Goal: Task Accomplishment & Management: Use online tool/utility

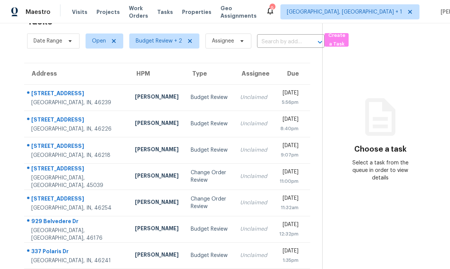
scroll to position [28, 0]
click at [86, 175] on div "Maineville, OH, 45039" at bounding box center [76, 182] width 91 height 15
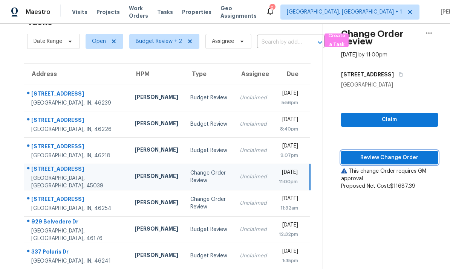
click at [385, 153] on span "Review Change Order" at bounding box center [389, 157] width 85 height 9
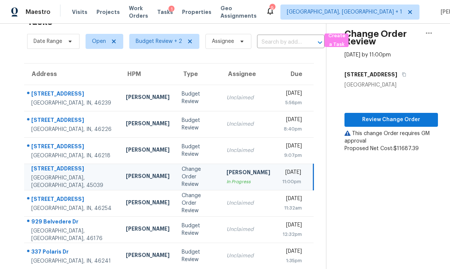
click at [84, 191] on td "4905 Flame Way Indianapolis, IN, 46254" at bounding box center [72, 203] width 96 height 26
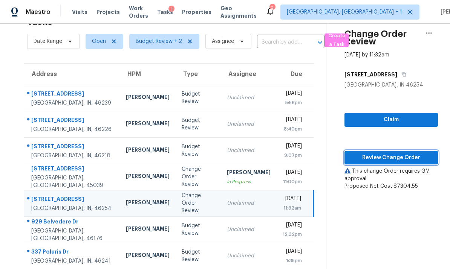
click at [387, 153] on span "Review Change Order" at bounding box center [390, 157] width 81 height 9
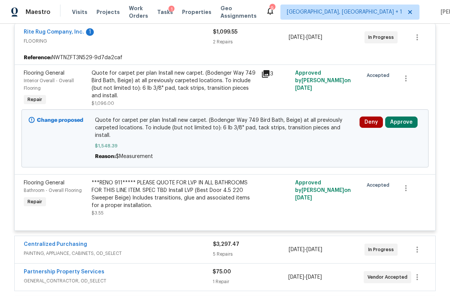
scroll to position [152, 0]
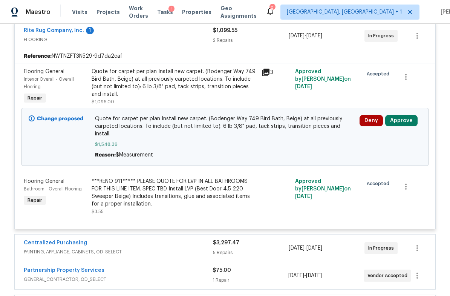
click at [401, 122] on button "Approve" at bounding box center [401, 120] width 32 height 11
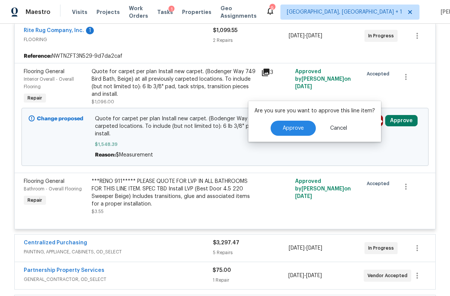
click at [306, 134] on button "Approve" at bounding box center [292, 127] width 45 height 15
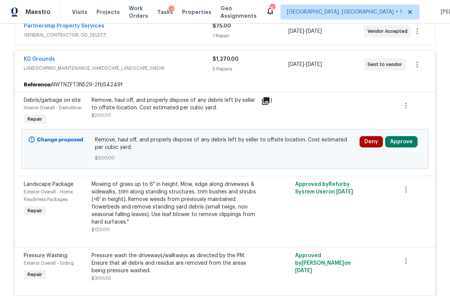
scroll to position [418, 0]
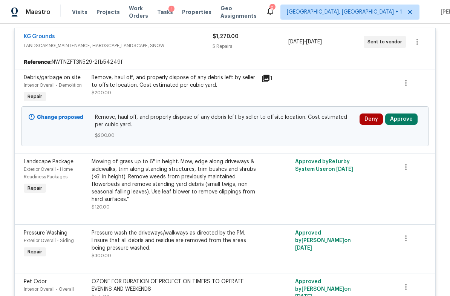
click at [400, 114] on button "Approve" at bounding box center [401, 118] width 32 height 11
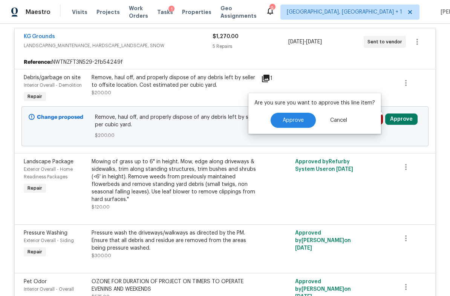
click at [302, 125] on button "Approve" at bounding box center [292, 120] width 45 height 15
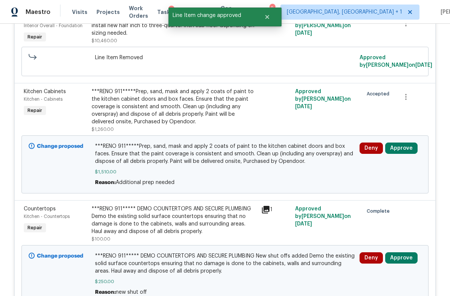
scroll to position [835, 0]
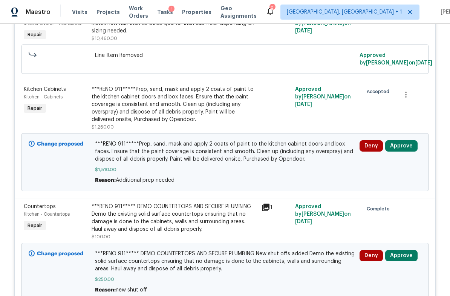
click at [399, 142] on button "Approve" at bounding box center [401, 145] width 32 height 11
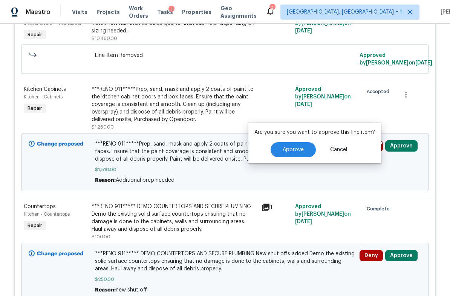
click at [302, 148] on button "Approve" at bounding box center [292, 149] width 45 height 15
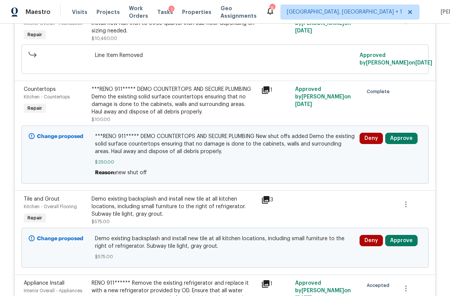
click at [403, 136] on button "Approve" at bounding box center [401, 138] width 32 height 11
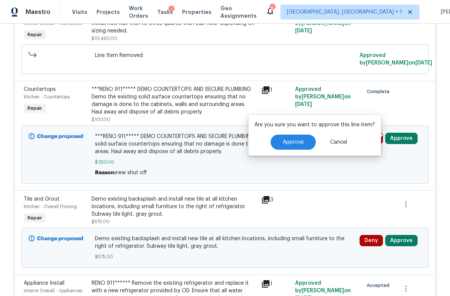
click at [305, 140] on button "Approve" at bounding box center [292, 141] width 45 height 15
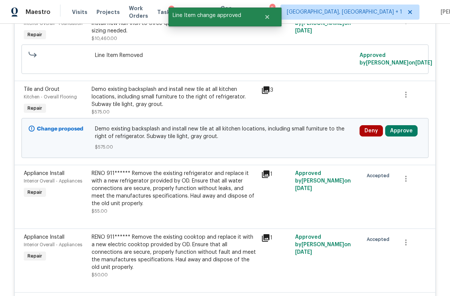
click at [403, 126] on button "Approve" at bounding box center [401, 130] width 32 height 11
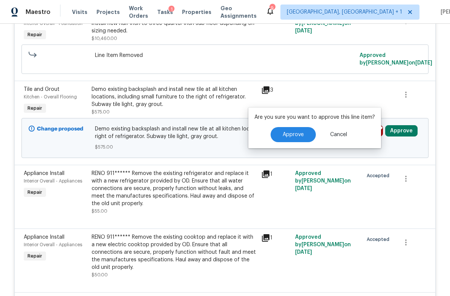
click at [300, 133] on span "Approve" at bounding box center [292, 135] width 21 height 6
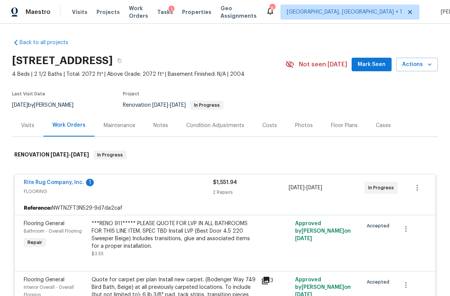
scroll to position [0, 0]
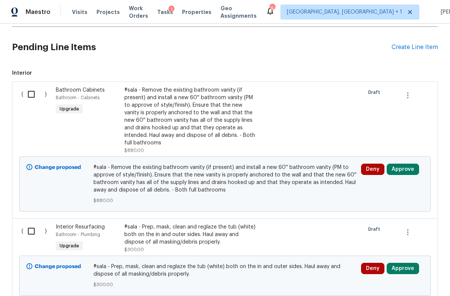
scroll to position [172, 0]
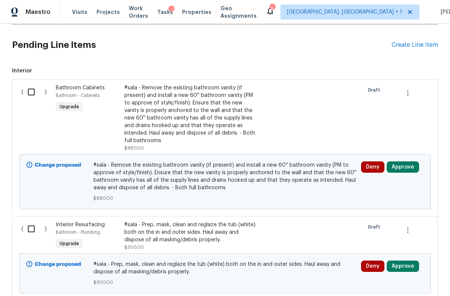
click at [402, 161] on button "Approve" at bounding box center [402, 166] width 32 height 11
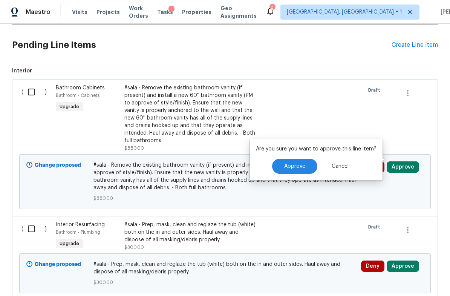
click at [303, 165] on button "Approve" at bounding box center [294, 166] width 45 height 15
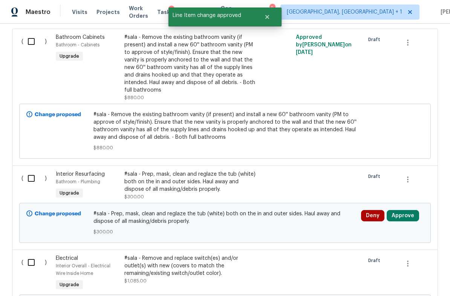
scroll to position [272, 0]
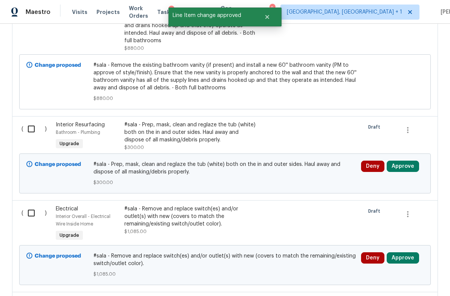
click at [401, 160] on button "Approve" at bounding box center [402, 165] width 32 height 11
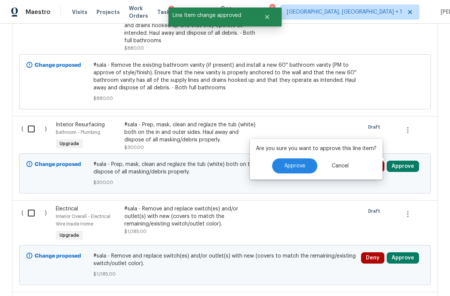
click at [304, 163] on button "Approve" at bounding box center [294, 165] width 45 height 15
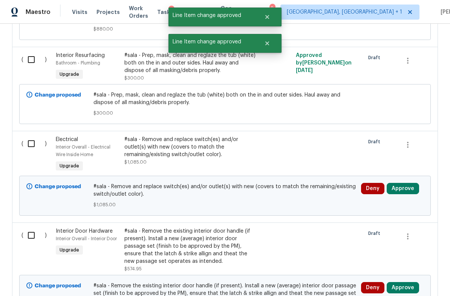
scroll to position [345, 0]
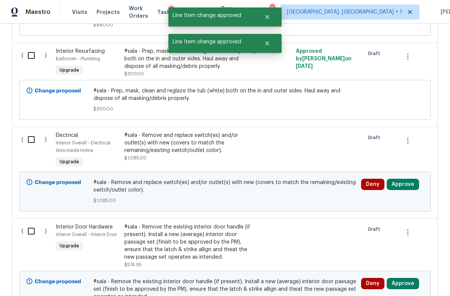
click at [400, 178] on button "Approve" at bounding box center [402, 183] width 32 height 11
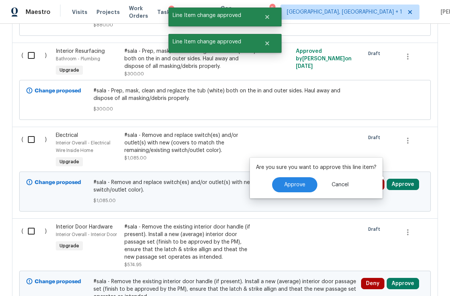
click at [298, 180] on button "Approve" at bounding box center [294, 184] width 45 height 15
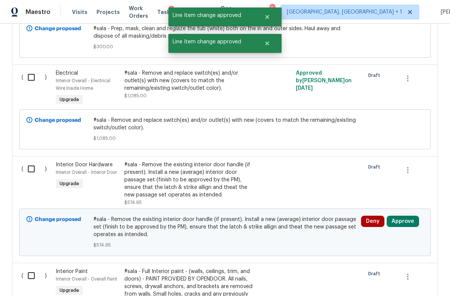
scroll to position [468, 0]
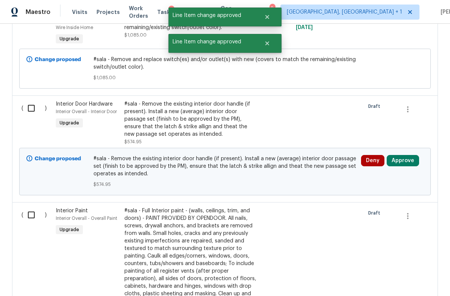
click at [399, 155] on button "Approve" at bounding box center [402, 160] width 32 height 11
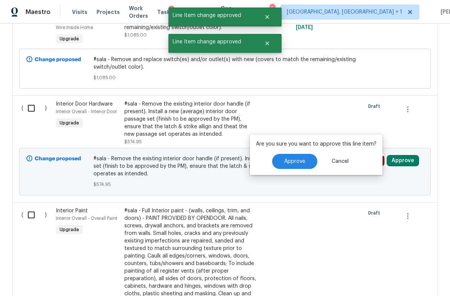
click at [300, 165] on button "Approve" at bounding box center [294, 161] width 45 height 15
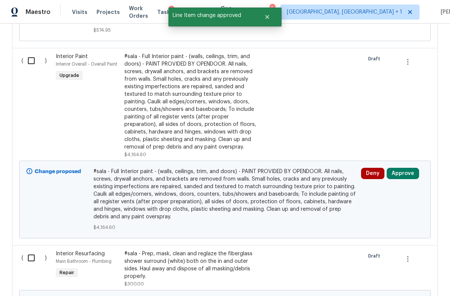
scroll to position [628, 0]
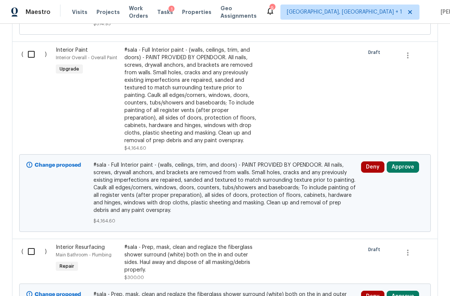
click at [405, 161] on button "Approve" at bounding box center [402, 166] width 32 height 11
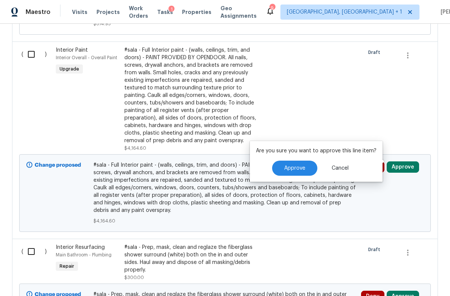
click at [298, 167] on span "Approve" at bounding box center [294, 168] width 21 height 6
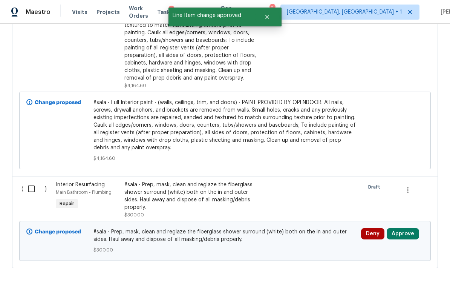
scroll to position [690, 0]
click at [399, 228] on button "Approve" at bounding box center [402, 233] width 32 height 11
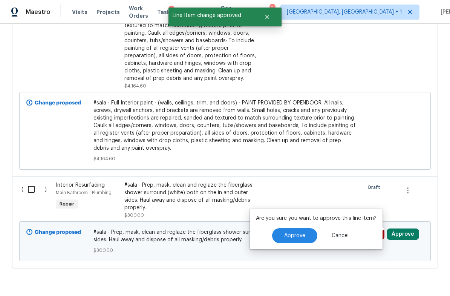
click at [297, 233] on span "Approve" at bounding box center [294, 236] width 21 height 6
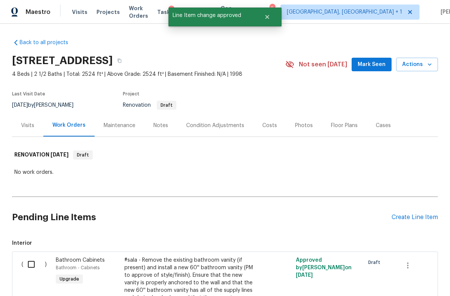
scroll to position [0, 0]
click at [157, 126] on div "Notes" at bounding box center [160, 126] width 15 height 8
